Goal: Entertainment & Leisure: Consume media (video, audio)

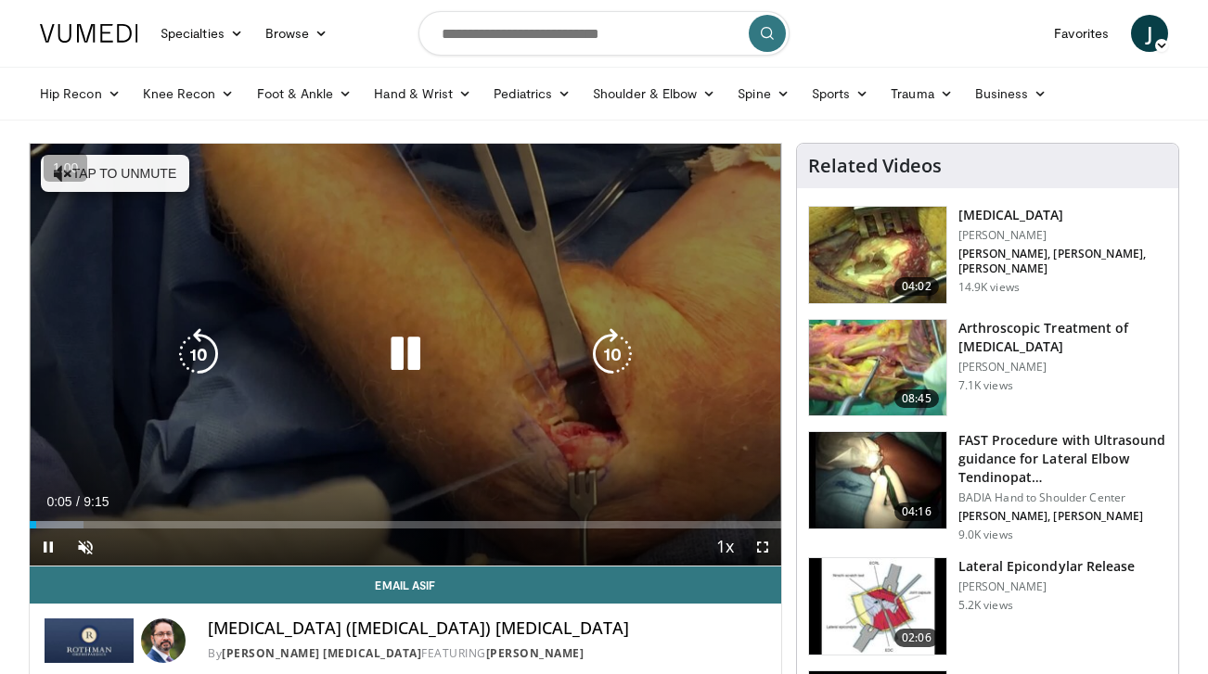
click at [137, 184] on button "Tap to unmute" at bounding box center [115, 173] width 148 height 37
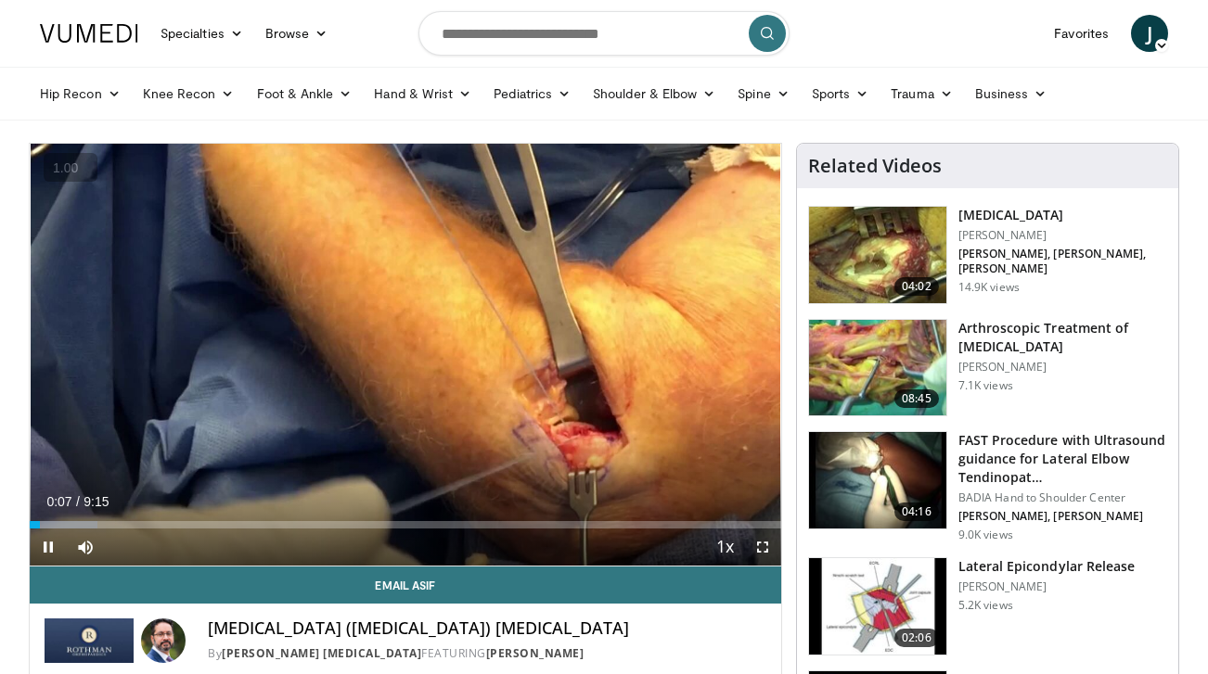
click at [0, 0] on button "+" at bounding box center [0, 0] width 0 height 0
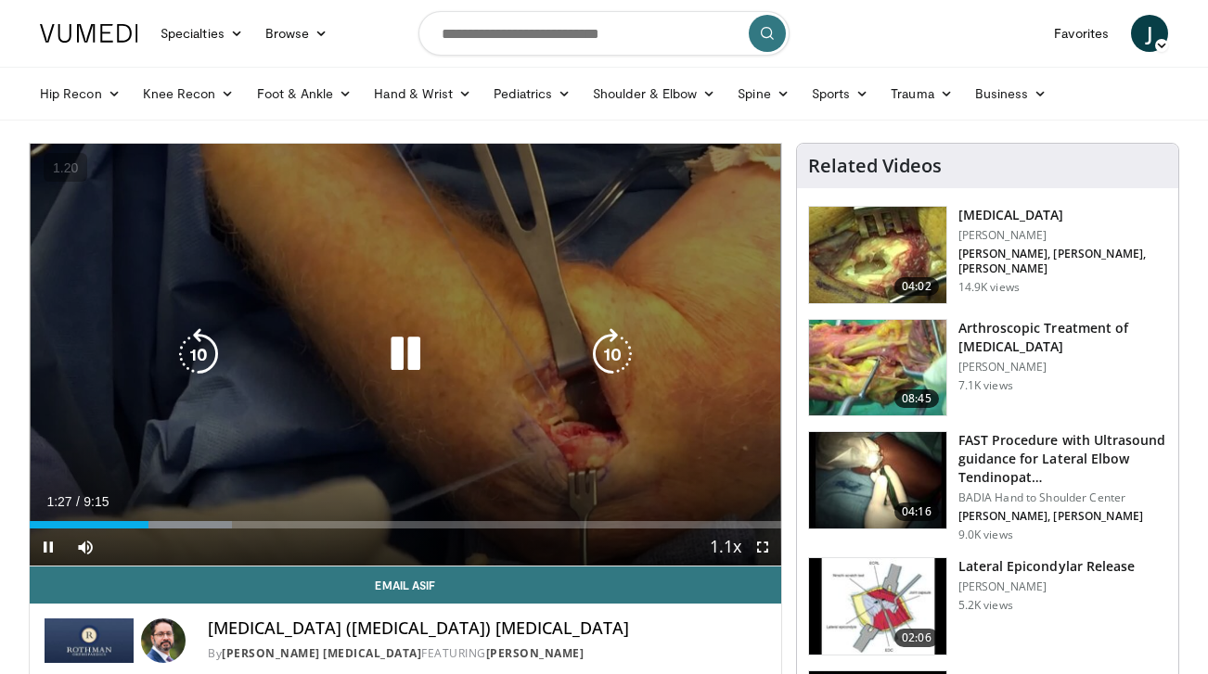
click at [205, 355] on icon "Video Player" at bounding box center [199, 354] width 52 height 52
click at [205, 358] on icon "Video Player" at bounding box center [199, 354] width 52 height 52
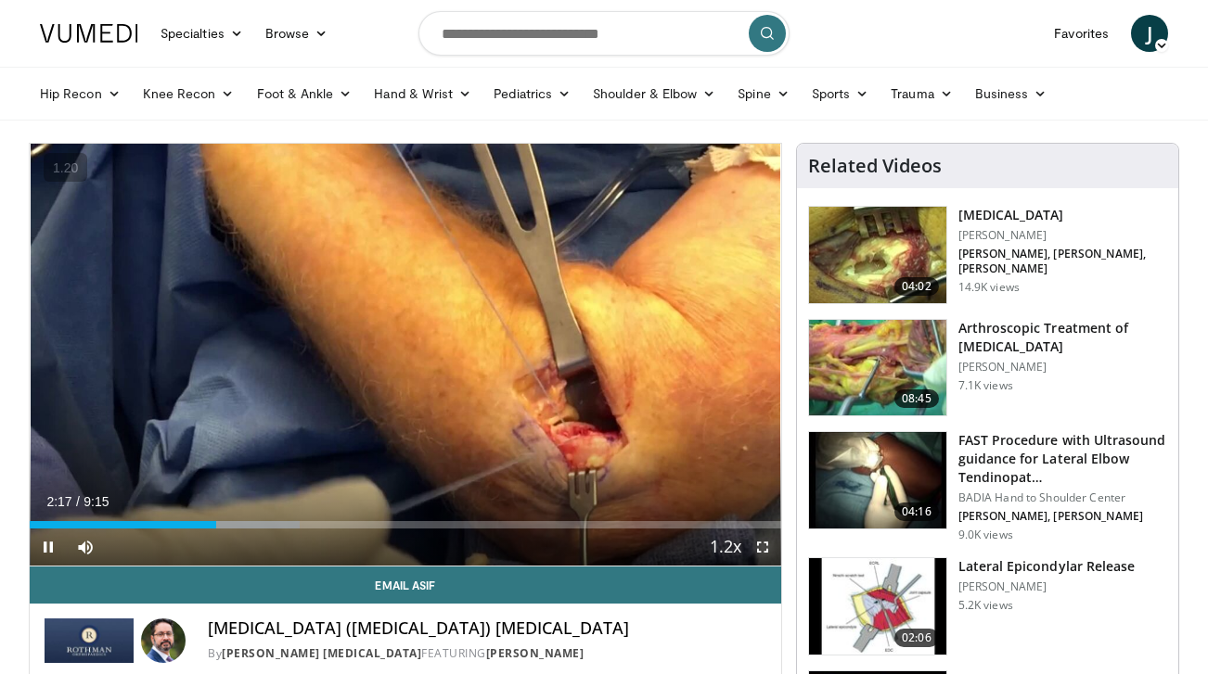
click at [762, 545] on span "Video Player" at bounding box center [762, 547] width 37 height 37
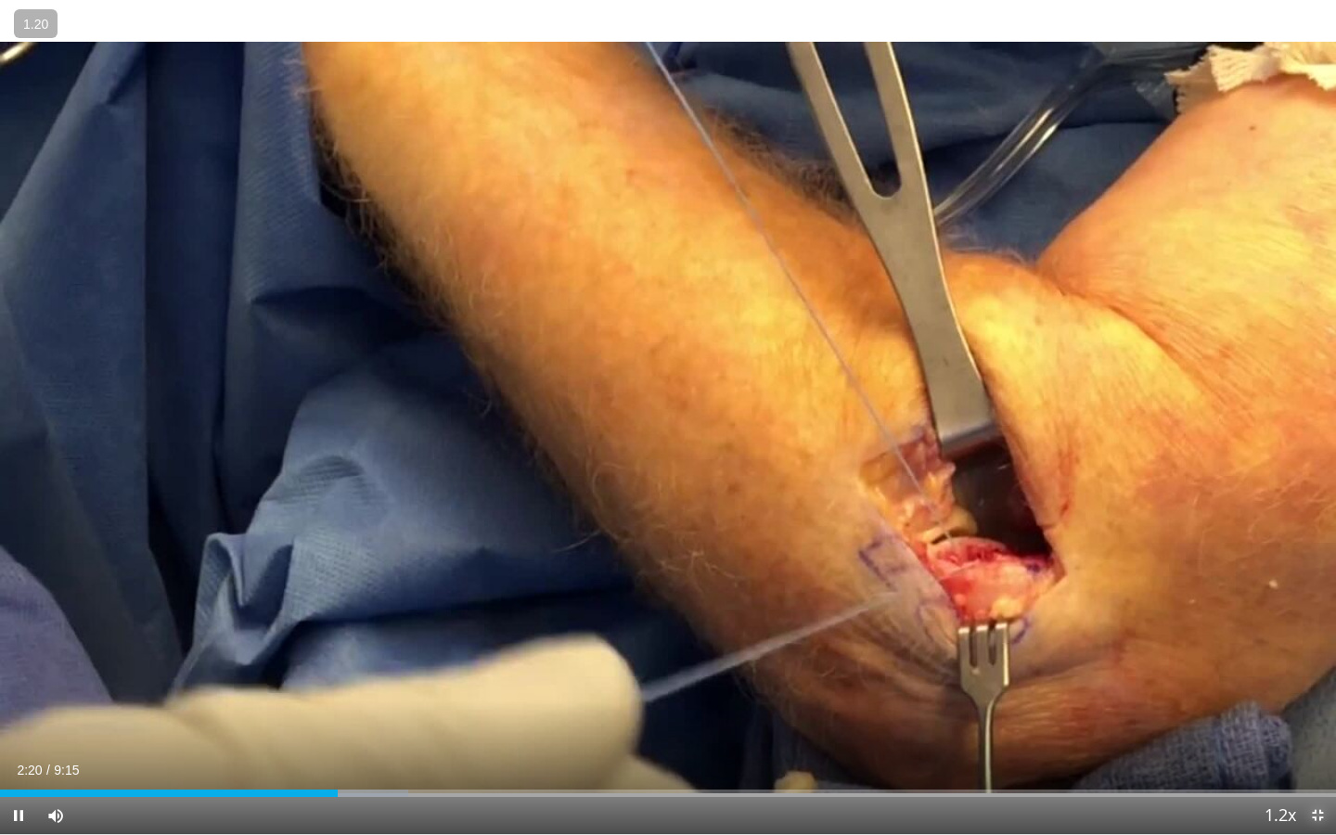
click at [1207, 673] on span "Video Player" at bounding box center [1317, 815] width 37 height 37
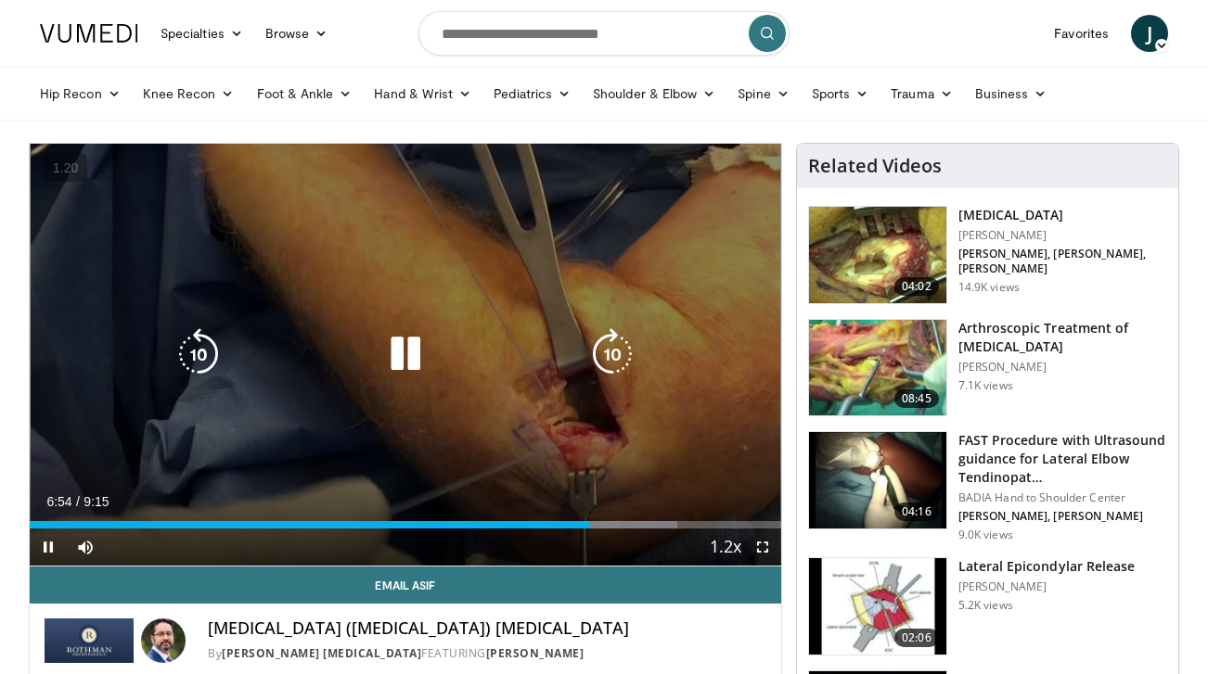
click at [402, 360] on icon "Video Player" at bounding box center [405, 354] width 52 height 52
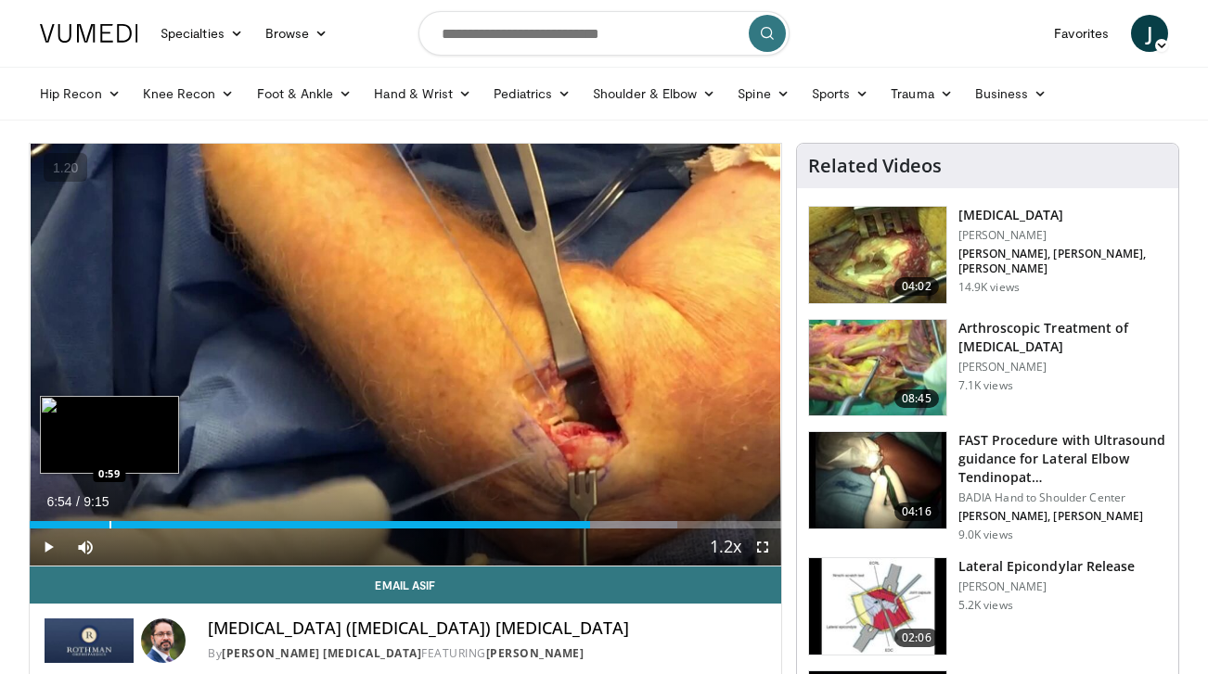
click at [109, 522] on div "Progress Bar" at bounding box center [110, 524] width 2 height 7
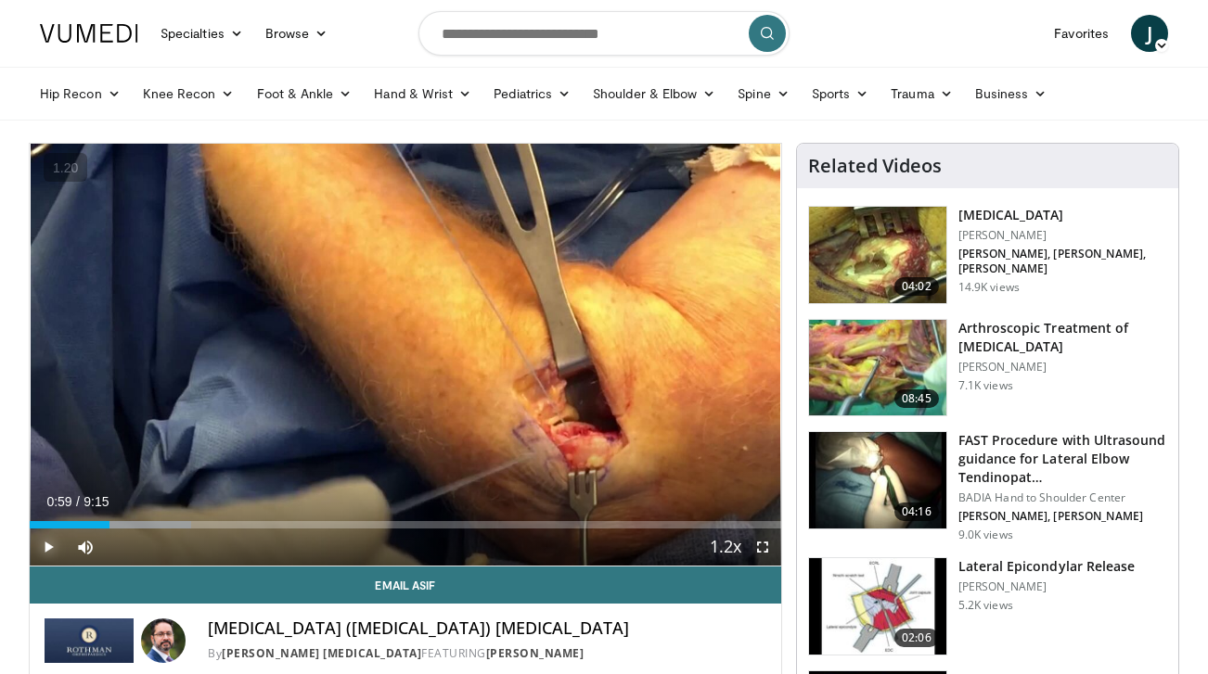
click at [57, 545] on span "Video Player" at bounding box center [48, 547] width 37 height 37
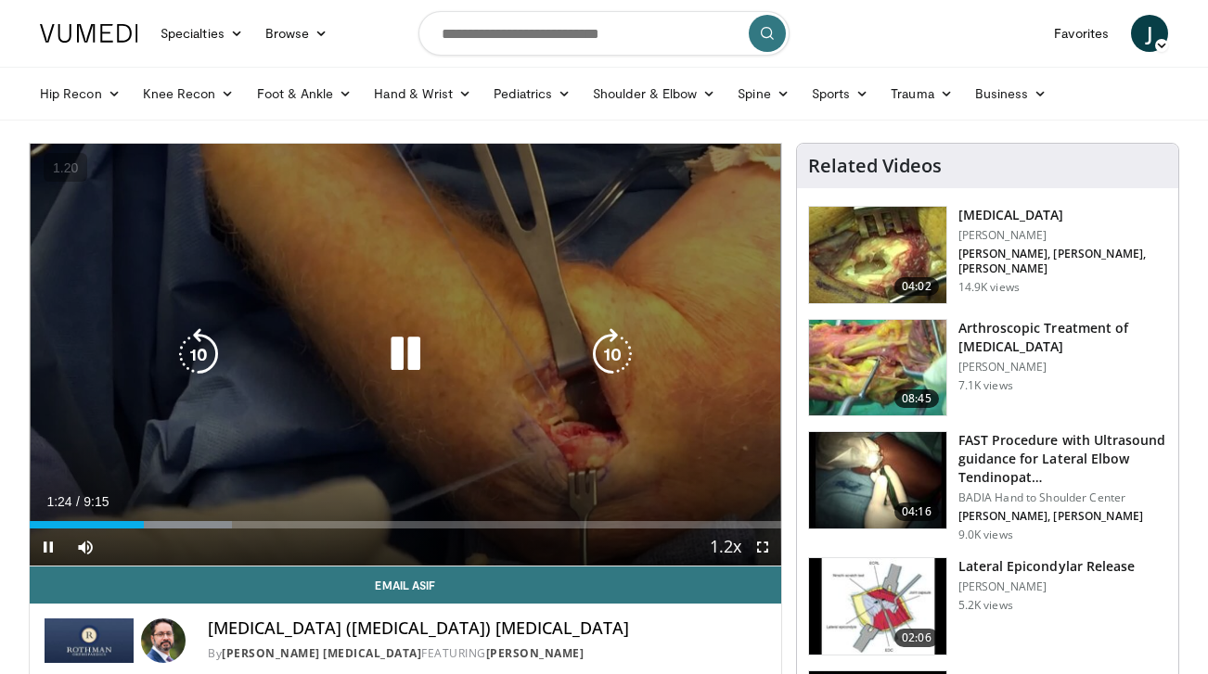
click at [405, 361] on icon "Video Player" at bounding box center [405, 354] width 52 height 52
